Goal: Communication & Community: Answer question/provide support

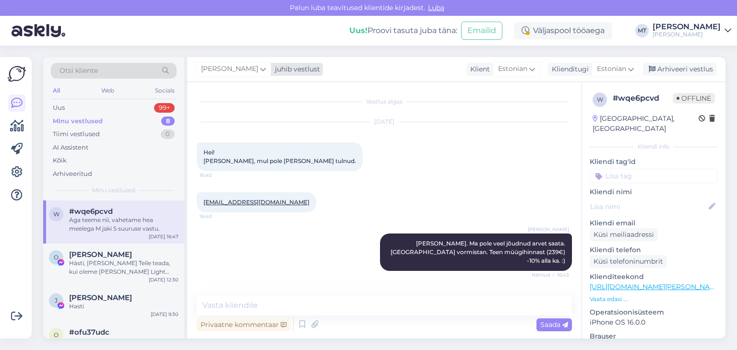
scroll to position [140, 0]
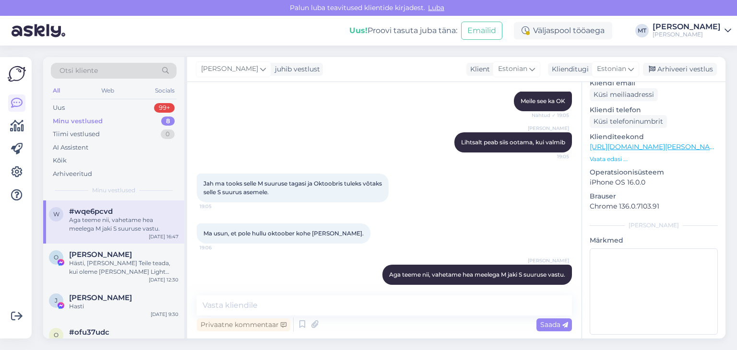
click at [125, 72] on div "Otsi kliente" at bounding box center [114, 71] width 126 height 16
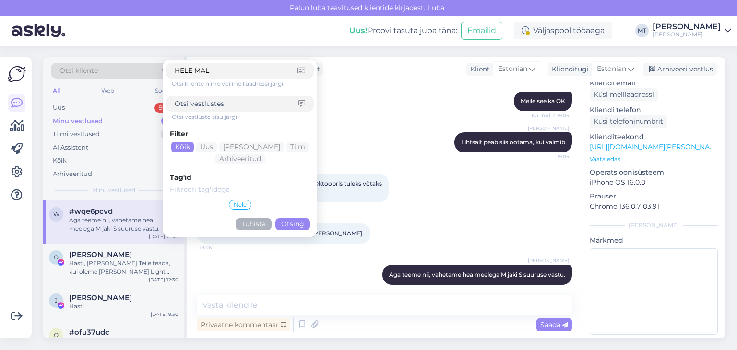
type input "HELE MALL"
click button "Otsing" at bounding box center [292, 224] width 35 height 12
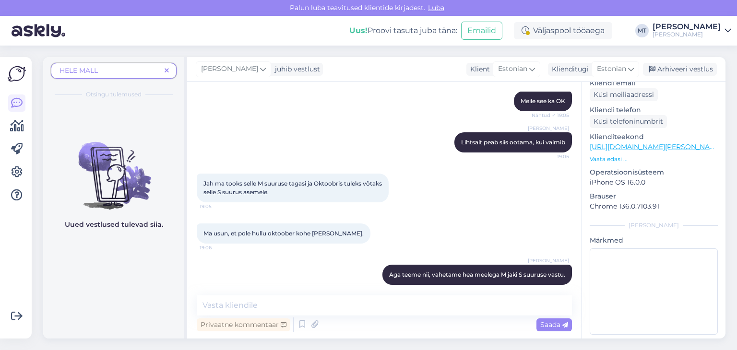
click at [116, 70] on span "HELE MALL" at bounding box center [109, 71] width 101 height 10
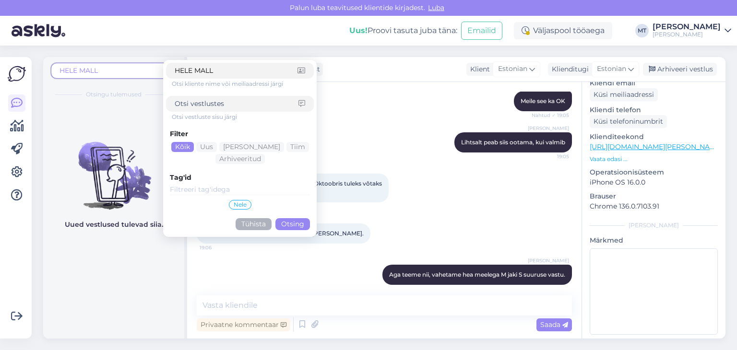
click at [79, 70] on span "HELE MALL" at bounding box center [78, 70] width 38 height 9
click at [100, 72] on span "HELE MALL" at bounding box center [109, 71] width 101 height 10
click at [285, 225] on button "Otsing" at bounding box center [292, 224] width 35 height 12
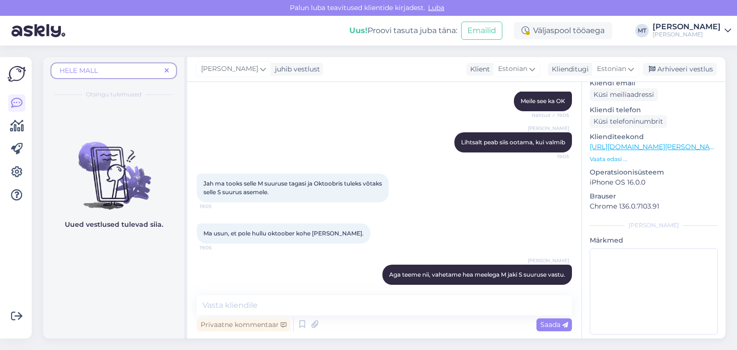
click at [112, 71] on span "HELE MALL" at bounding box center [109, 71] width 101 height 10
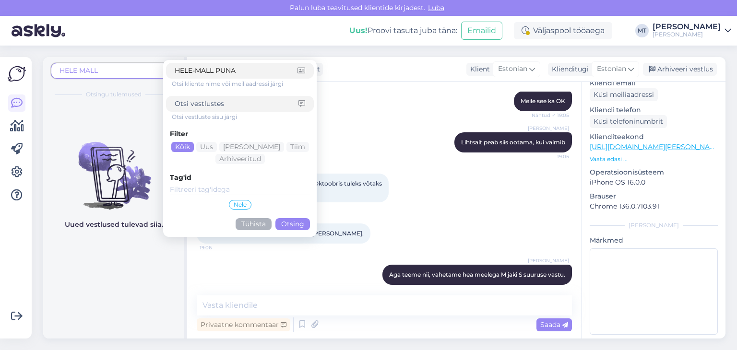
type input "HELE-MALL PUNAB"
click button "Otsing" at bounding box center [292, 224] width 35 height 12
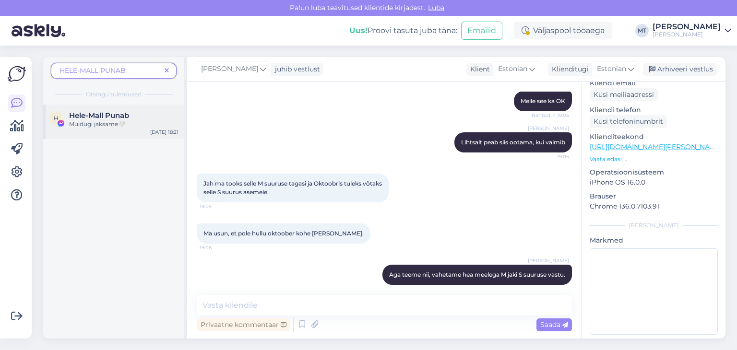
click at [88, 124] on div "Muidugi jaksame🤍" at bounding box center [123, 124] width 109 height 9
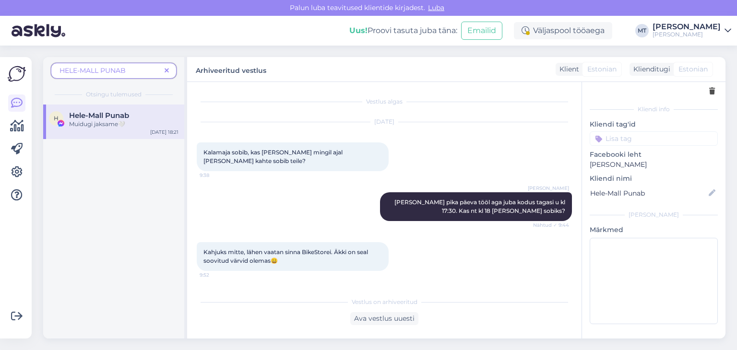
scroll to position [35, 0]
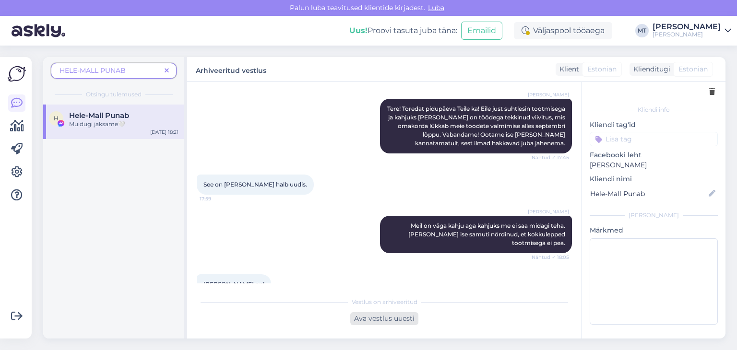
click at [384, 321] on div "Ava vestlus uuesti" at bounding box center [384, 318] width 68 height 13
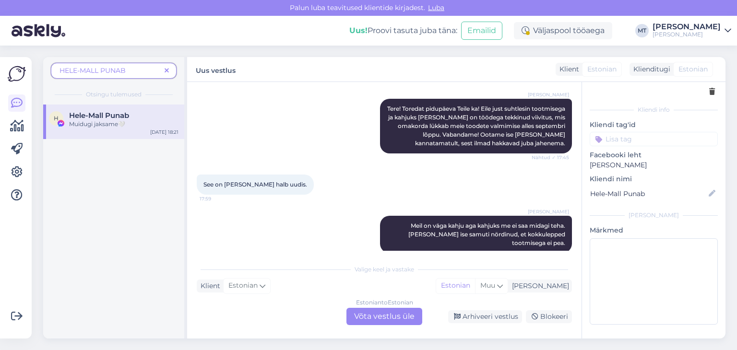
click at [363, 316] on div "Estonian to Estonian Võta vestlus üle" at bounding box center [384, 316] width 76 height 17
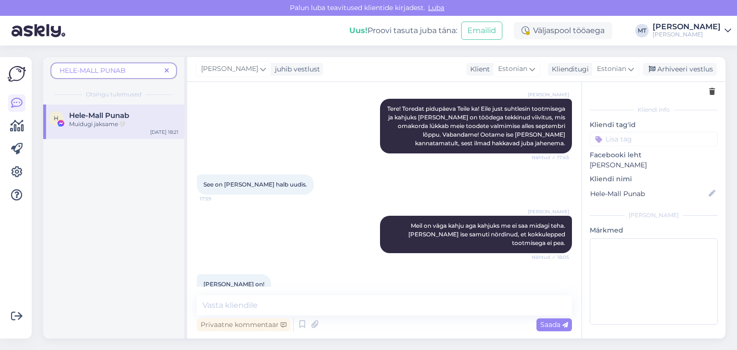
scroll to position [4679, 0]
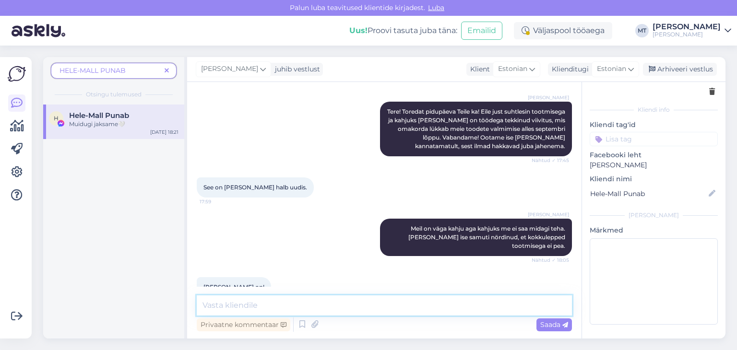
click at [309, 307] on textarea at bounding box center [384, 306] width 375 height 20
type textarea "t"
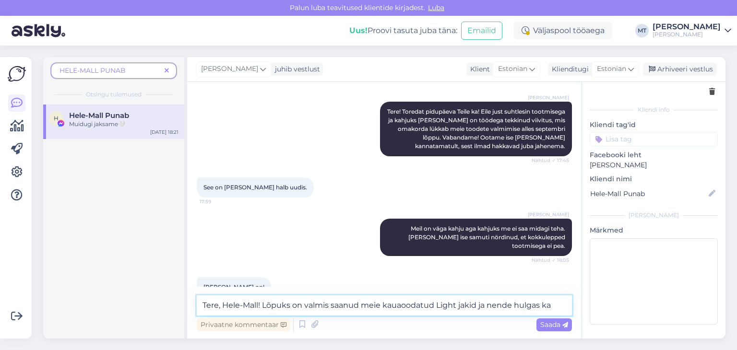
scroll to position [4682, 0]
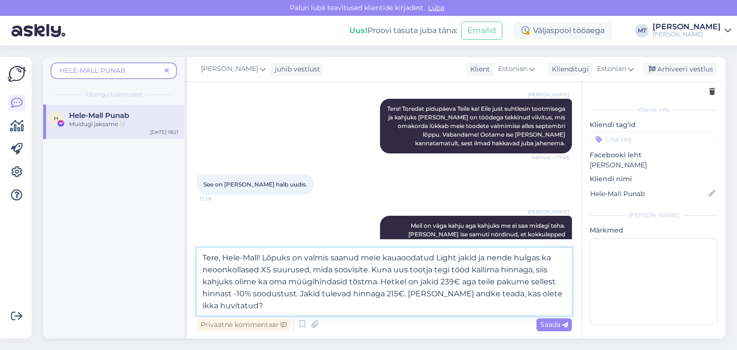
click at [403, 260] on textarea "Tere, Hele-Mall! Lõpuks on valmis saanud meie kauaoodatud Light jakid ja nende …" at bounding box center [384, 282] width 375 height 68
click at [468, 268] on textarea "Tere, Hele-Mall! Lõpuks on valmis saanud meie kaua oodatud Light jakid ja nende…" at bounding box center [384, 282] width 375 height 68
drag, startPoint x: 496, startPoint y: 272, endPoint x: 475, endPoint y: 273, distance: 21.2
click at [475, 273] on textarea "Tere, Hele-Mall! Lõpuks on valmis saanud meie kaua oodatud Light jakid ja nende…" at bounding box center [384, 282] width 375 height 68
click at [257, 283] on textarea "Tere, Hele-Mall! Lõpuks on valmis saanud meie kaua oodatud Light jakid ja nende…" at bounding box center [384, 282] width 375 height 68
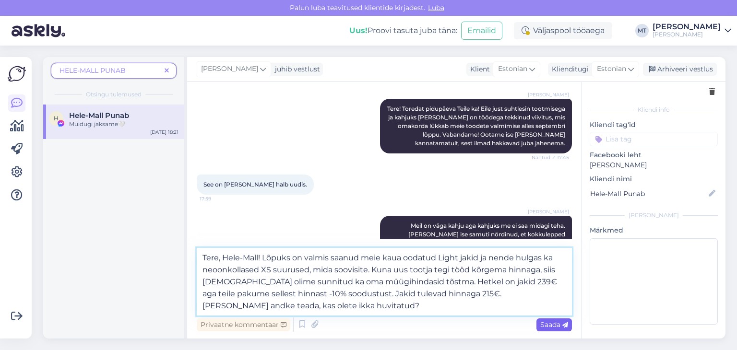
type textarea "Tere, Hele-Mall! Lõpuks on valmis saanud meie kaua oodatud Light jakid ja nende…"
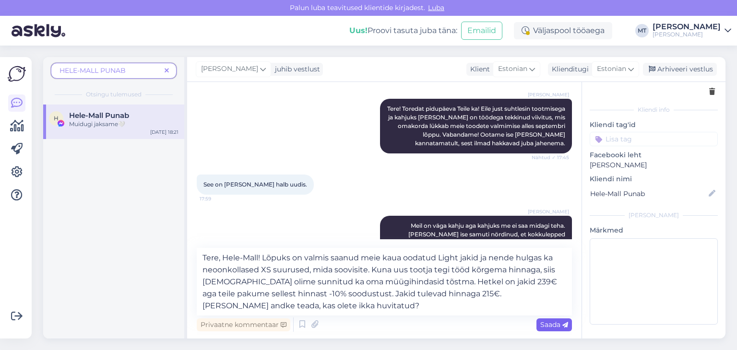
click at [556, 326] on span "Saada" at bounding box center [554, 325] width 28 height 9
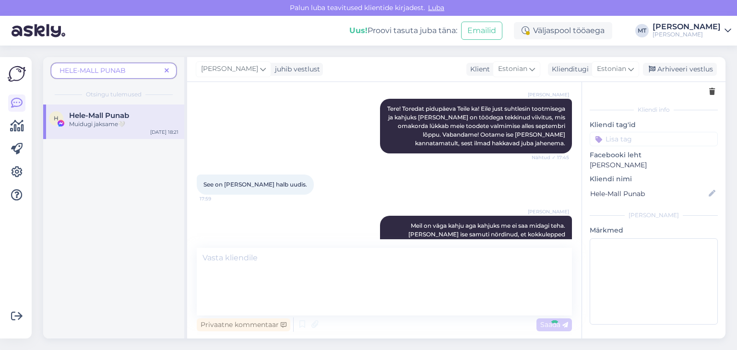
scroll to position [4792, 0]
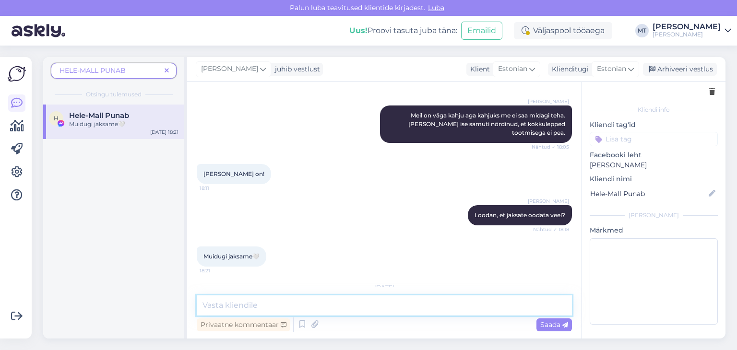
click at [271, 302] on textarea at bounding box center [384, 306] width 375 height 20
type textarea "J"
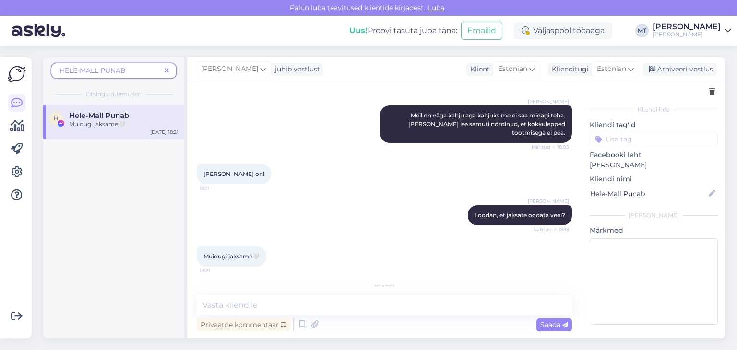
click at [168, 71] on icon at bounding box center [167, 71] width 4 height 7
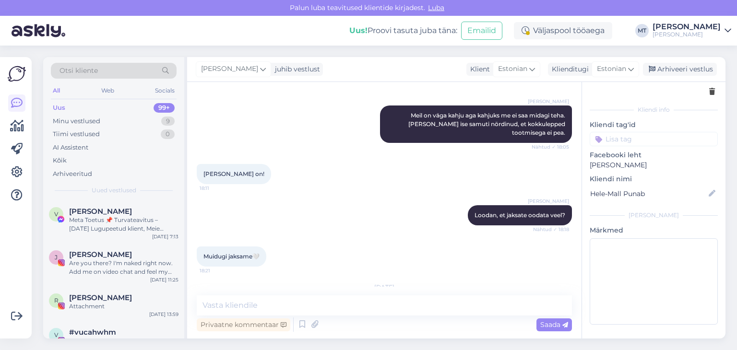
drag, startPoint x: 557, startPoint y: 265, endPoint x: 426, endPoint y: 213, distance: 141.5
click at [426, 314] on span "Tere, Hele-Mall! Lõpuks on valmis saanud meie kaua oodatud Light jakid ja nende…" at bounding box center [478, 348] width 177 height 68
copy span "Lõpuks on valmis saanud meie kaua oodatud Light jakid ja nende hulgas ka neoonk…"
